Goal: Find specific page/section: Find specific page/section

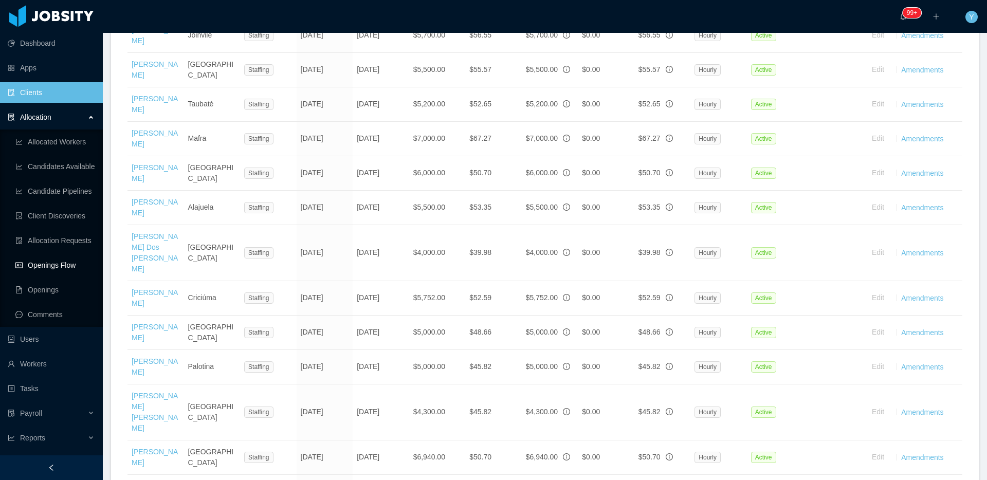
click at [40, 271] on link "Openings Flow" at bounding box center [54, 265] width 79 height 21
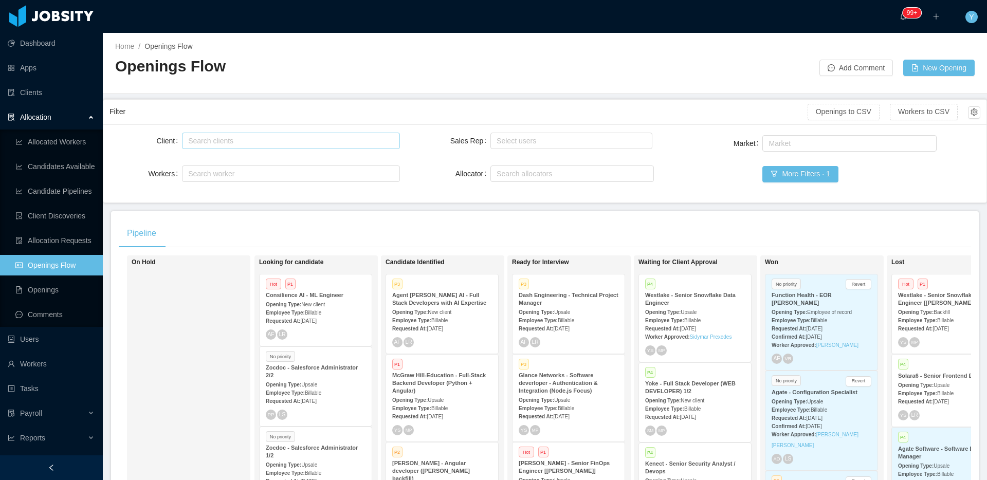
click at [260, 133] on div "Search clients" at bounding box center [289, 140] width 208 height 15
type input "******"
click at [325, 160] on li "McGraw-Hill Education" at bounding box center [289, 161] width 216 height 16
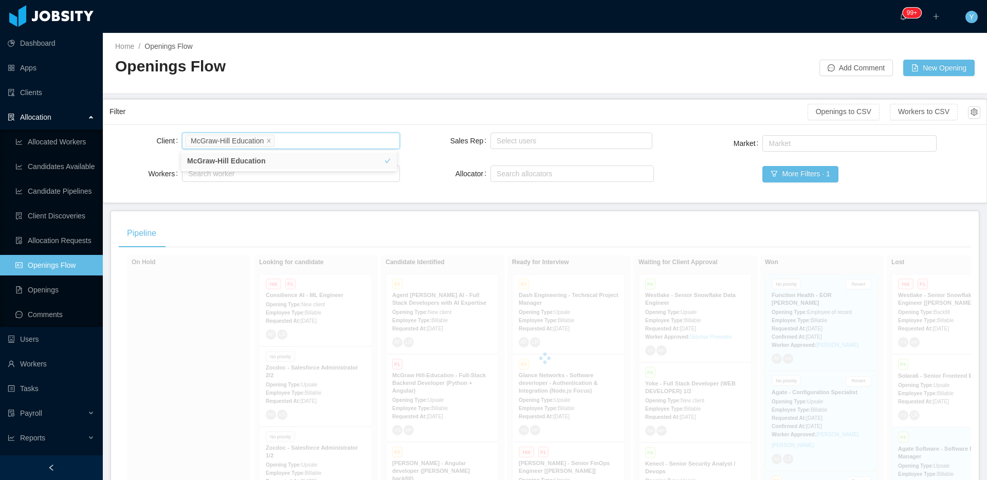
click at [341, 118] on div "Filter" at bounding box center [459, 111] width 698 height 19
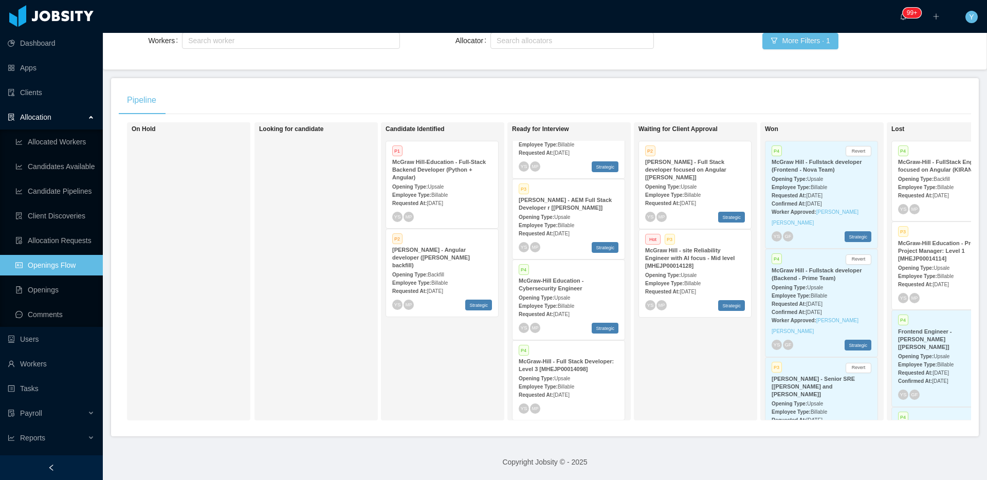
scroll to position [361, 0]
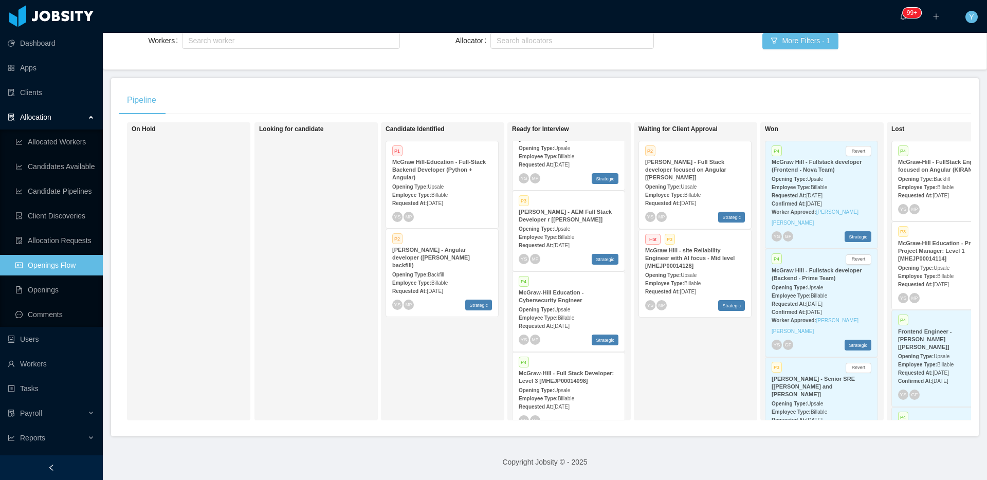
click at [571, 212] on strong "[PERSON_NAME] - AEM Full Stack Developer r [[PERSON_NAME]]" at bounding box center [565, 216] width 93 height 14
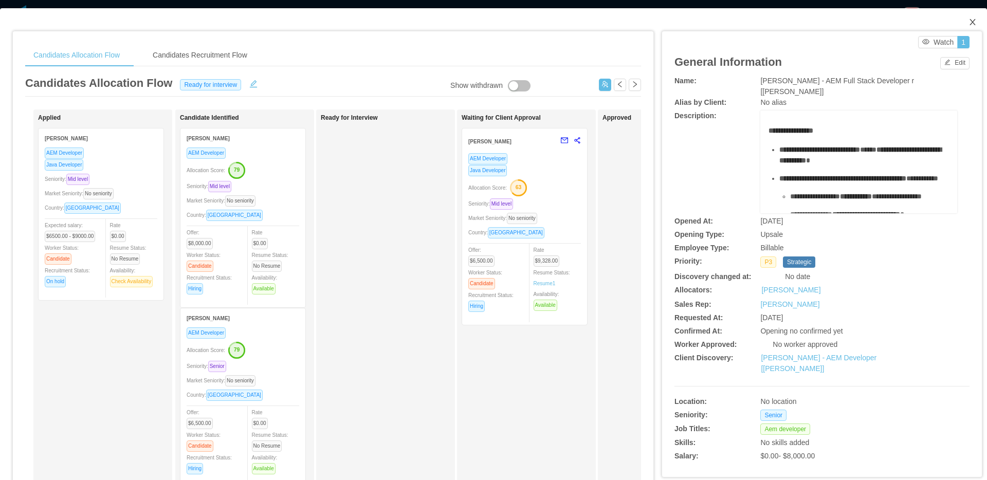
click at [969, 22] on icon "icon: close" at bounding box center [973, 22] width 8 height 8
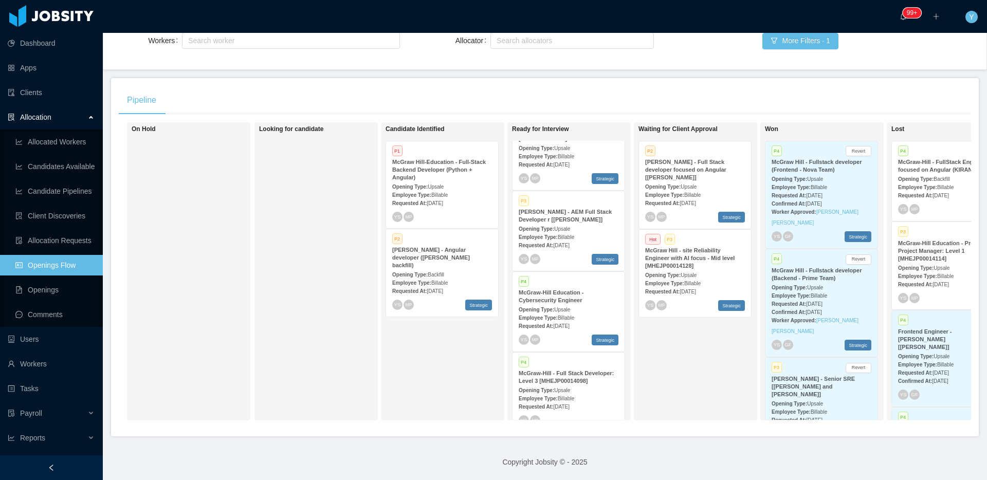
click at [446, 96] on div "Pipeline" at bounding box center [545, 100] width 852 height 29
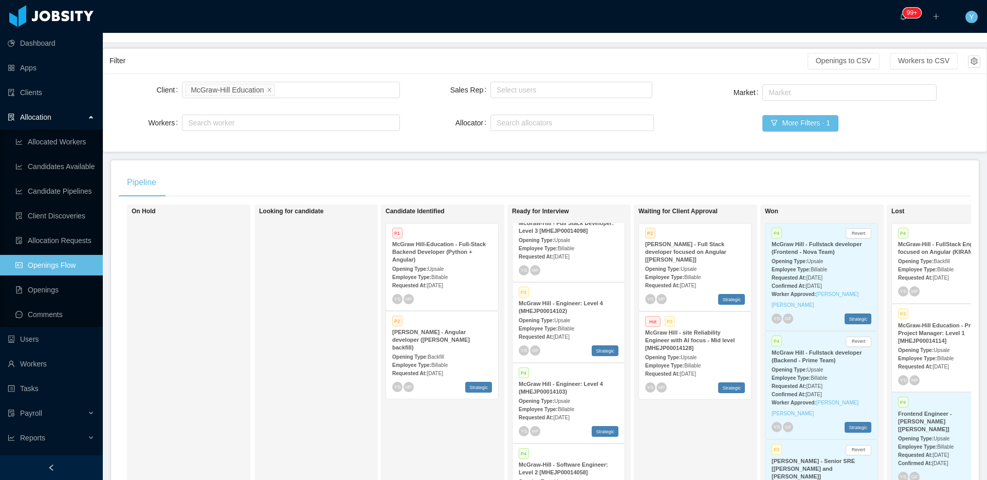
scroll to position [596, 0]
click at [597, 323] on div "Opening Type: Upsale" at bounding box center [569, 318] width 100 height 11
